Goal: Transaction & Acquisition: Book appointment/travel/reservation

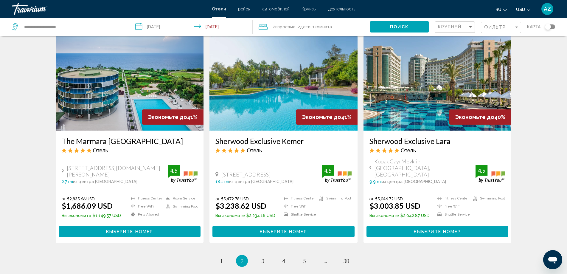
click at [178, 28] on input "**********" at bounding box center [192, 28] width 126 height 20
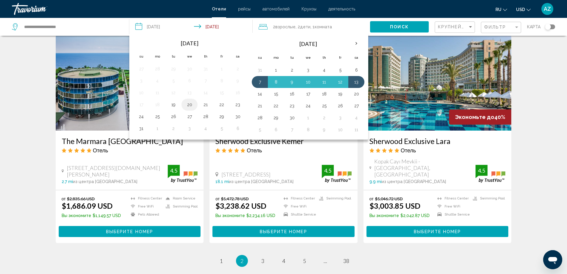
click at [190, 105] on button "20" at bounding box center [190, 104] width 10 height 8
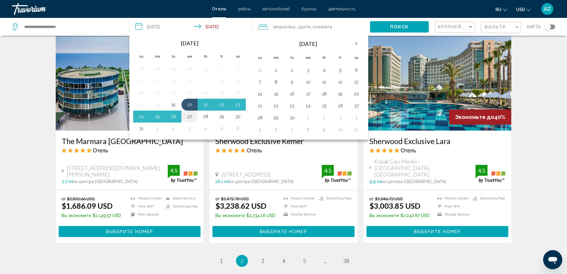
click at [189, 116] on button "27" at bounding box center [190, 116] width 10 height 8
type input "**********"
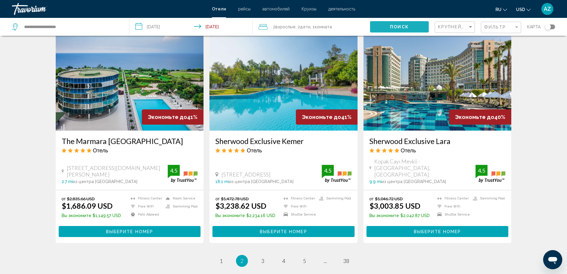
click at [401, 24] on button "Поиск" at bounding box center [399, 26] width 59 height 11
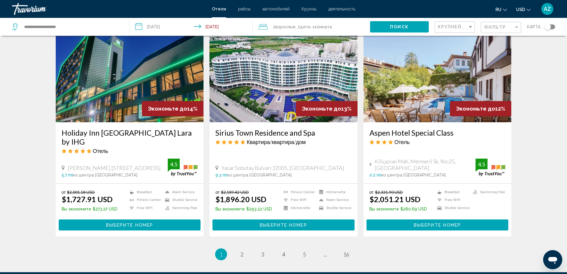
scroll to position [685, 0]
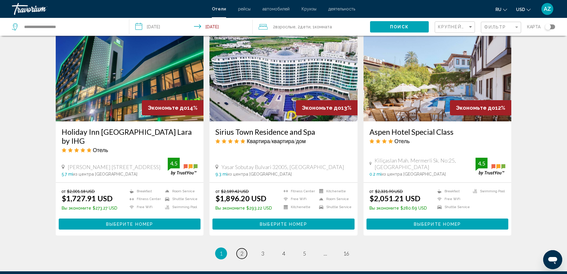
click at [242, 250] on span "2" at bounding box center [241, 253] width 3 height 7
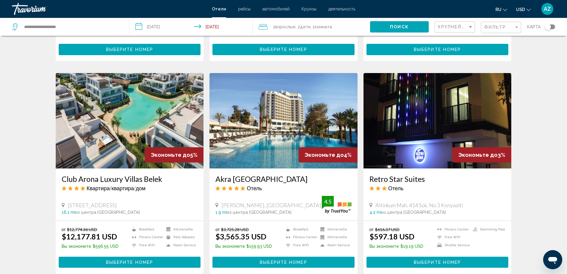
scroll to position [685, 0]
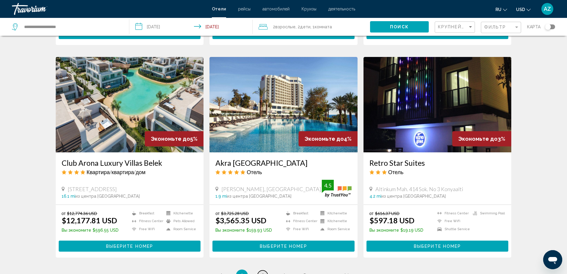
click at [262, 272] on span "3" at bounding box center [262, 275] width 3 height 7
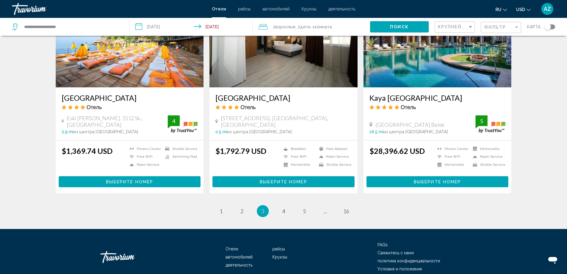
scroll to position [715, 0]
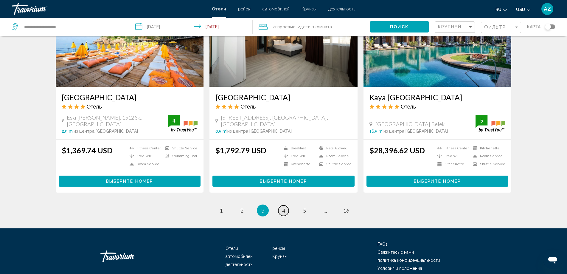
click at [287, 216] on link "page 4" at bounding box center [283, 210] width 10 height 10
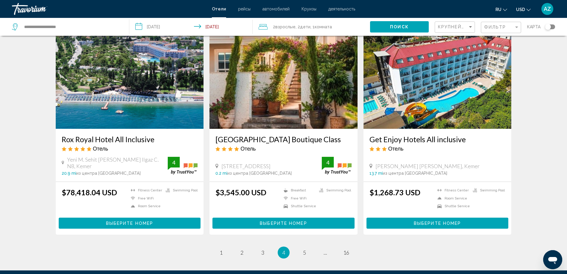
scroll to position [685, 0]
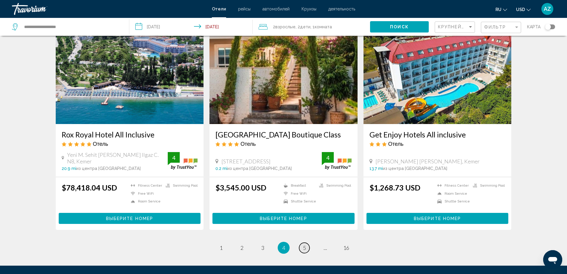
click at [305, 244] on span "5" at bounding box center [304, 247] width 3 height 7
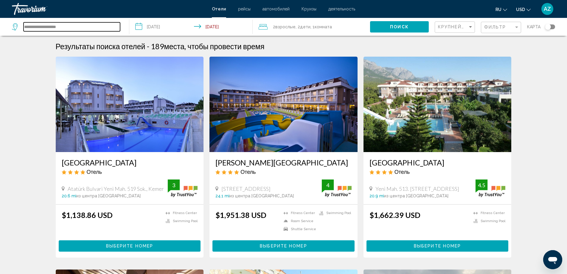
click at [77, 26] on input "**********" at bounding box center [72, 26] width 97 height 9
type input "*"
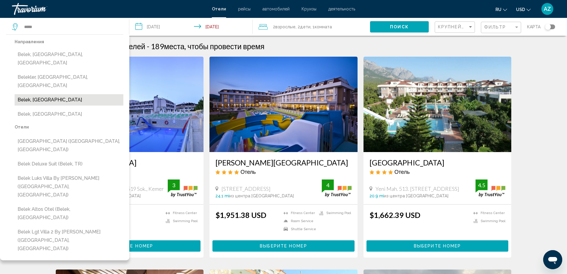
click at [84, 94] on button "Belek, [GEOGRAPHIC_DATA]" at bounding box center [69, 99] width 109 height 11
type input "**********"
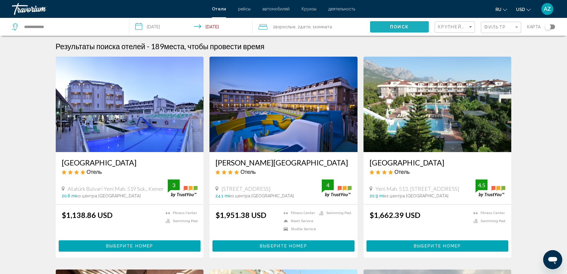
click at [393, 30] on button "Поиск" at bounding box center [399, 26] width 59 height 11
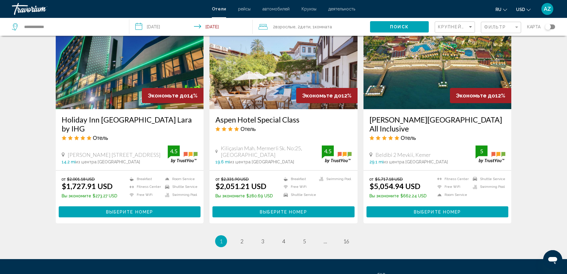
scroll to position [745, 0]
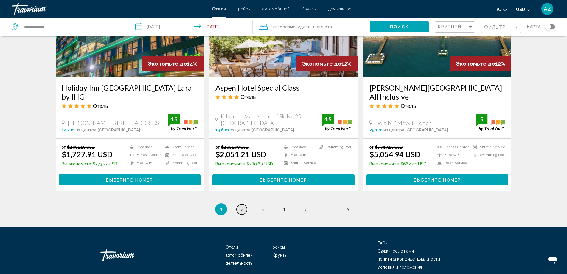
click at [241, 206] on span "2" at bounding box center [241, 209] width 3 height 7
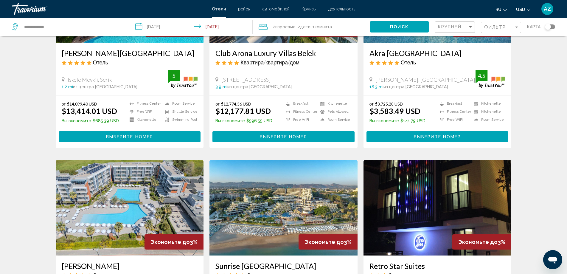
scroll to position [685, 0]
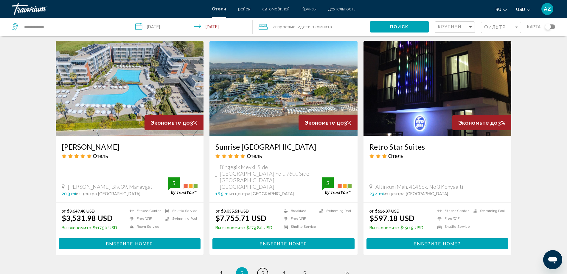
click at [264, 268] on link "page 3" at bounding box center [262, 273] width 10 height 10
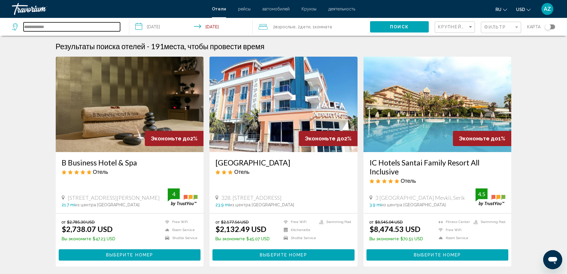
click at [80, 27] on input "**********" at bounding box center [72, 26] width 97 height 9
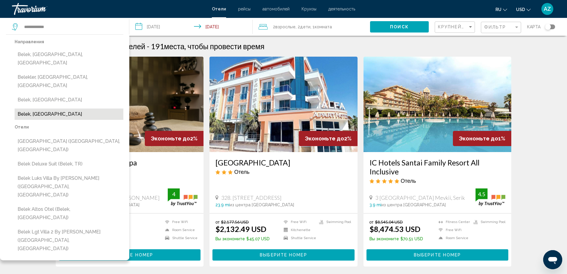
click at [50, 108] on button "Belek, [GEOGRAPHIC_DATA]" at bounding box center [69, 113] width 109 height 11
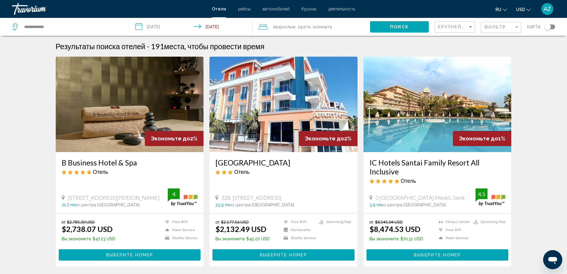
click at [407, 25] on span "Поиск" at bounding box center [399, 27] width 19 height 5
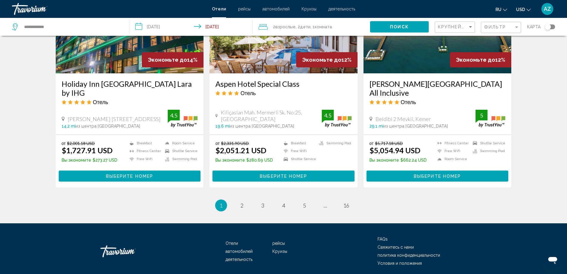
scroll to position [749, 0]
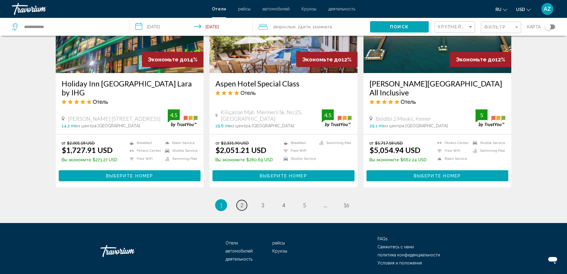
click at [240, 200] on link "page 2" at bounding box center [242, 205] width 10 height 10
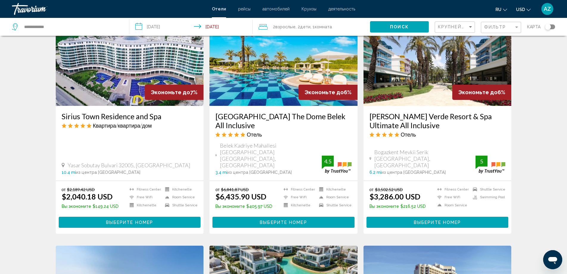
scroll to position [268, 0]
